Goal: Information Seeking & Learning: Learn about a topic

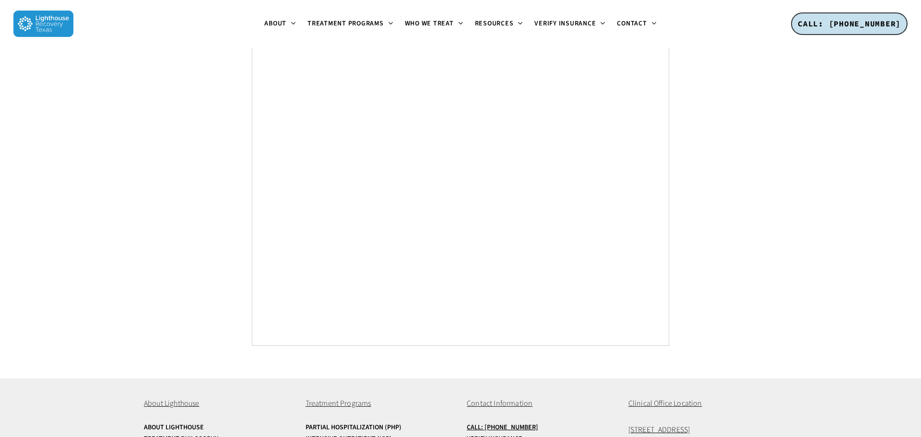
scroll to position [3626, 0]
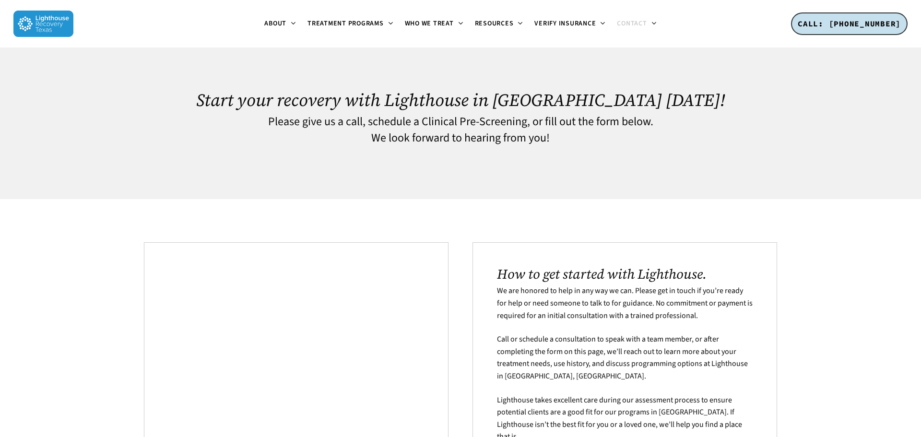
scroll to position [589, 0]
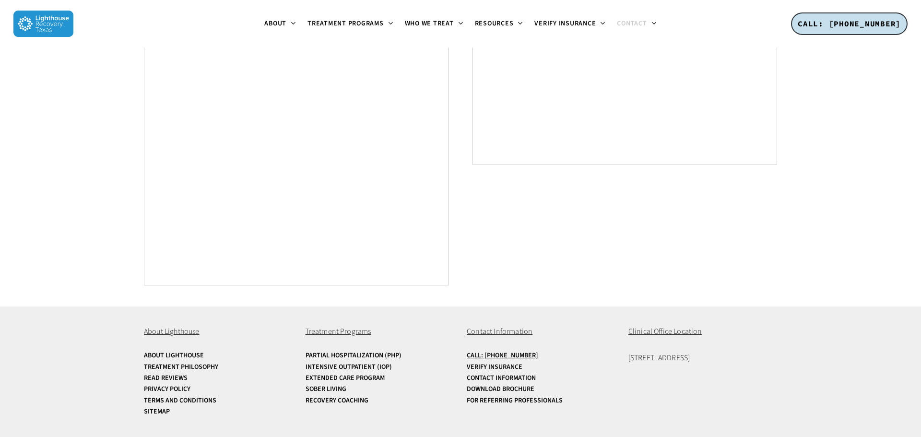
drag, startPoint x: 740, startPoint y: 361, endPoint x: 589, endPoint y: 362, distance: 151.1
click at [589, 362] on div "About Lighthouse About Lighthouse Treatment Philosophy Read Reviews Privacy Pol…" at bounding box center [460, 372] width 633 height 130
click at [568, 362] on li "Verify Insurance" at bounding box center [541, 367] width 149 height 11
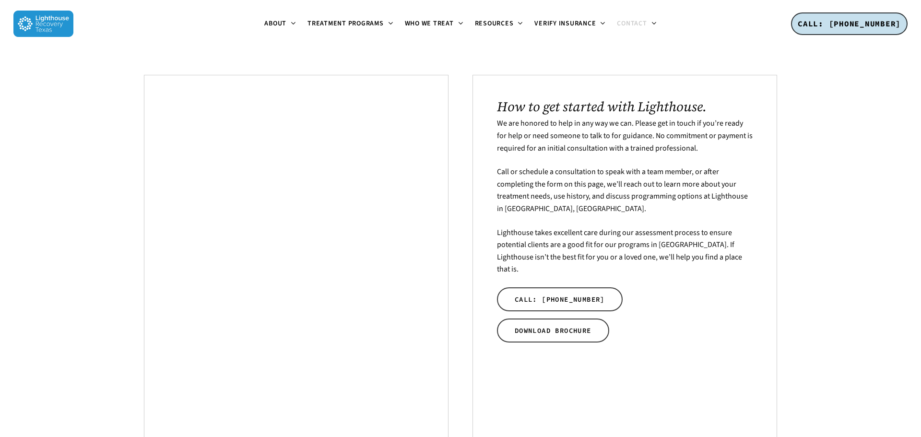
scroll to position [583, 0]
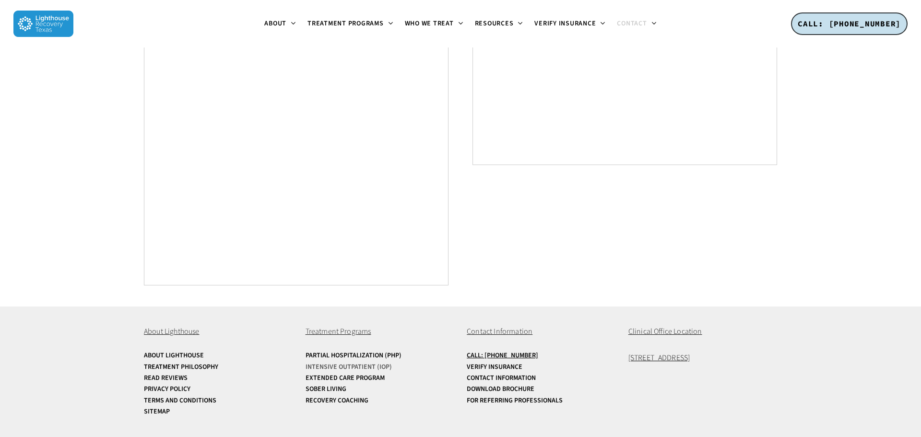
click at [351, 364] on link "Intensive Outpatient (IOP)" at bounding box center [380, 367] width 149 height 7
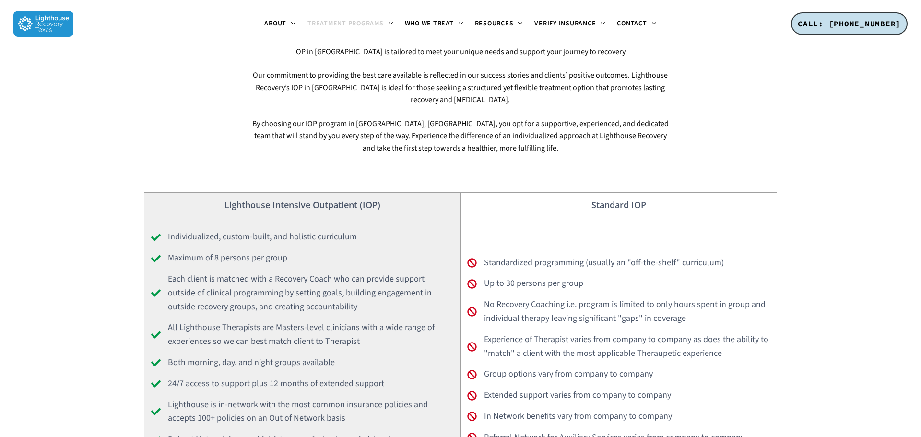
scroll to position [1411, 0]
